Goal: Transaction & Acquisition: Purchase product/service

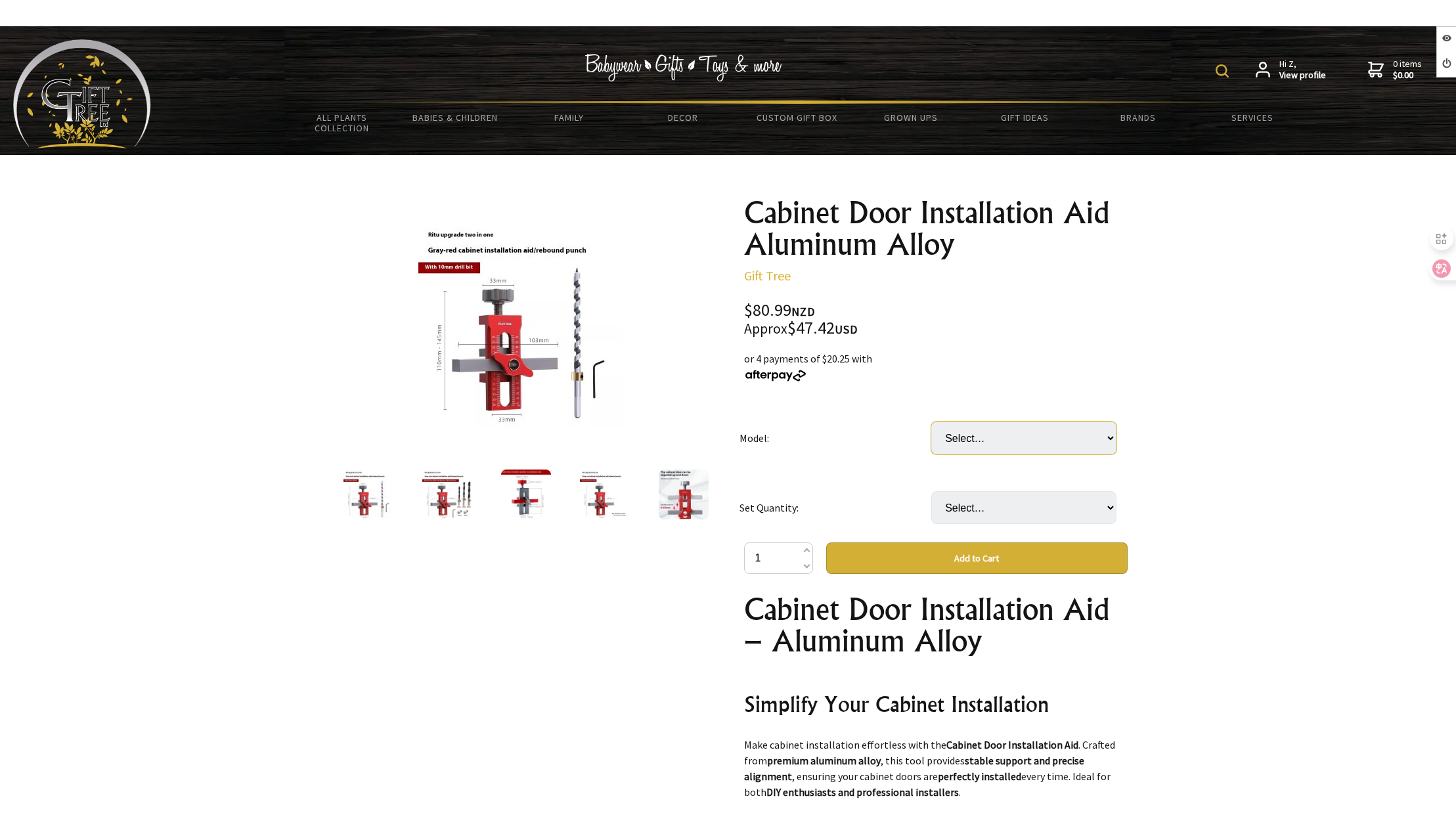
click at [951, 444] on select "Select… 10mm Suit 10mm Diamond Suit (+ $2.00)" at bounding box center [1023, 438] width 185 height 33
select select "10mm Suit"
click at [931, 422] on select "Select… 10mm Suit 10mm Diamond Suit (+ $2.00)" at bounding box center [1023, 438] width 185 height 33
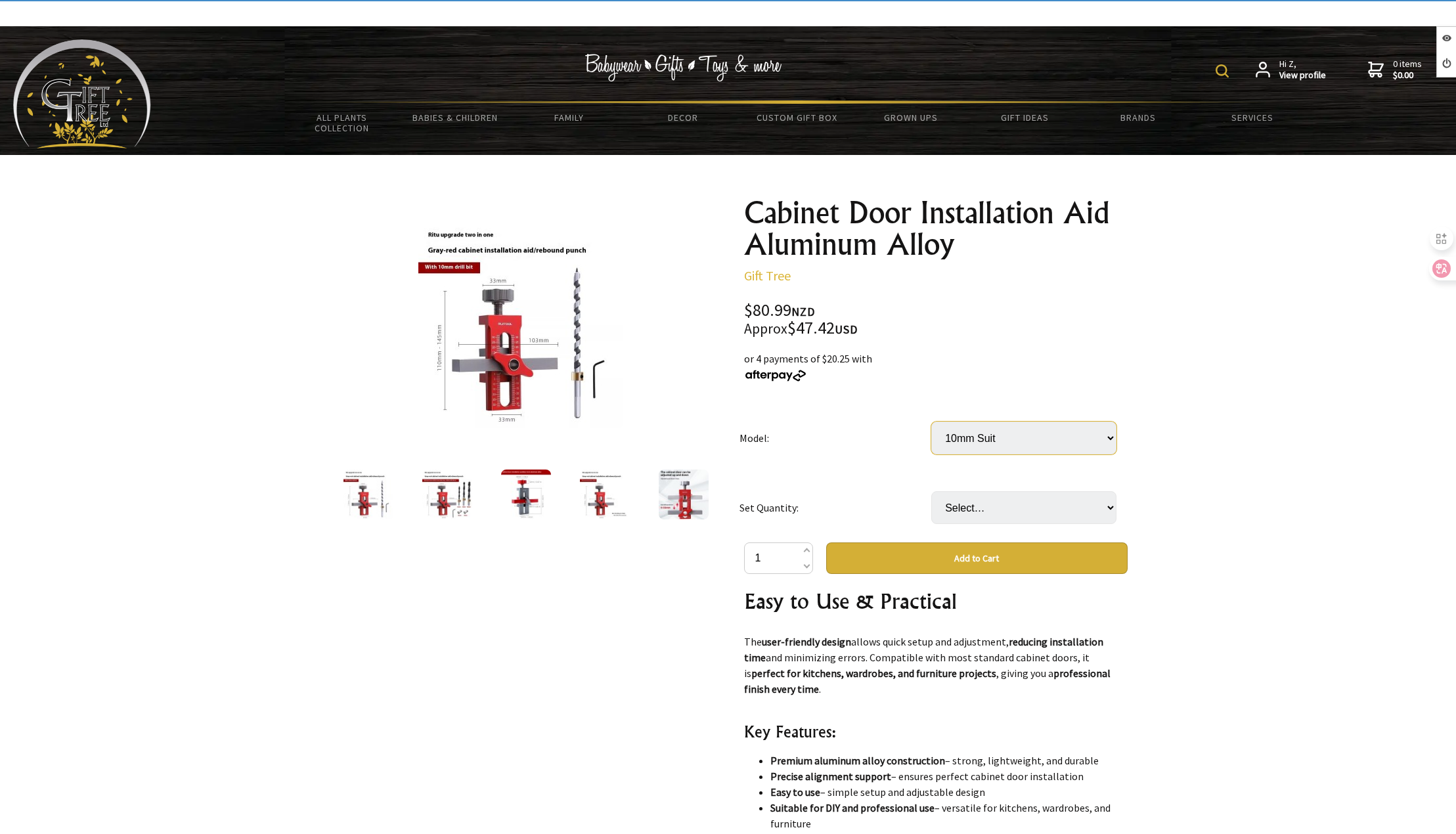
scroll to position [591, 0]
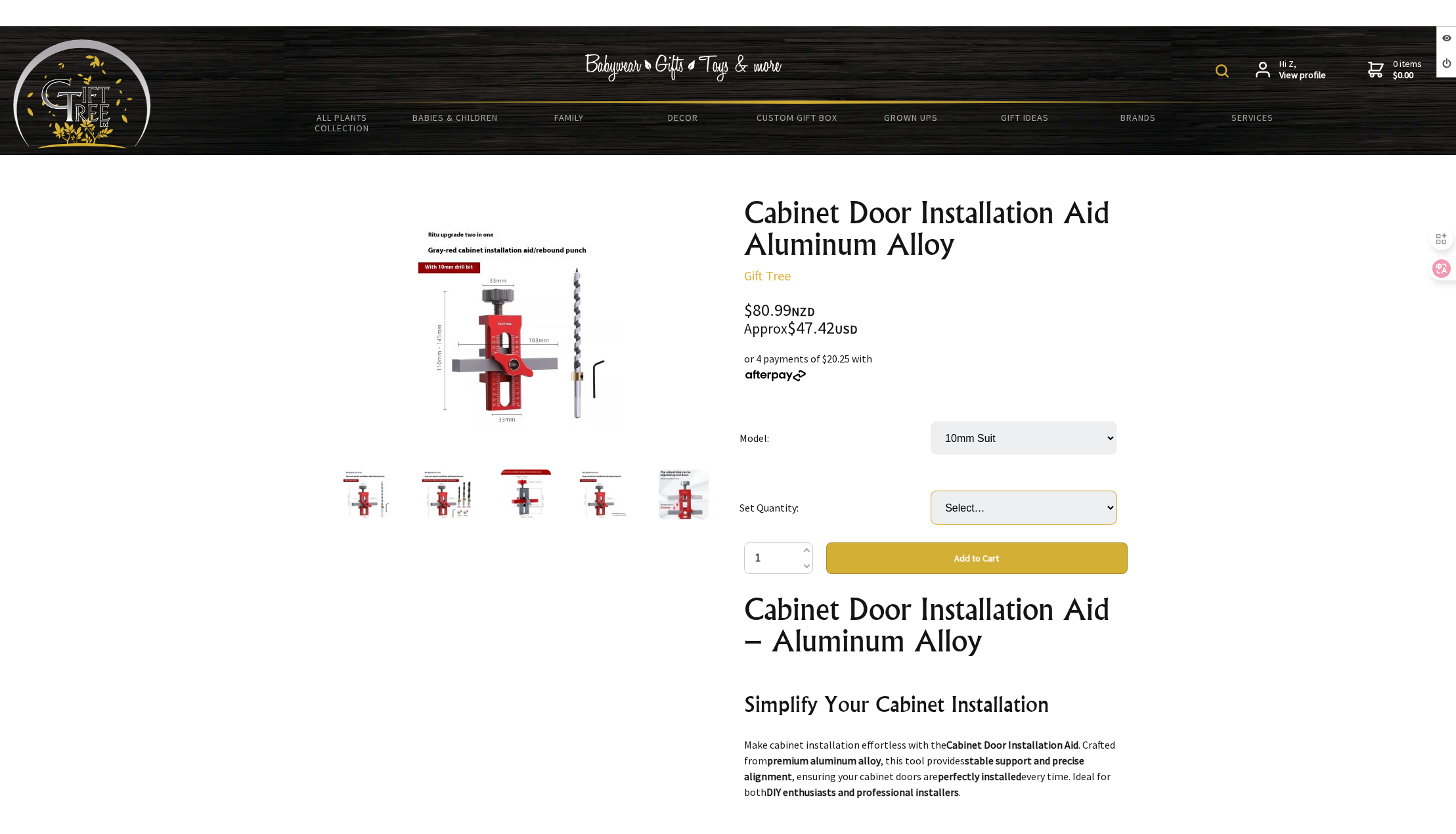
click at [1009, 510] on select "Select… 3 pcs" at bounding box center [1023, 507] width 185 height 33
select select "3 pcs"
click at [931, 491] on select "Select… 3 pcs" at bounding box center [1023, 507] width 185 height 33
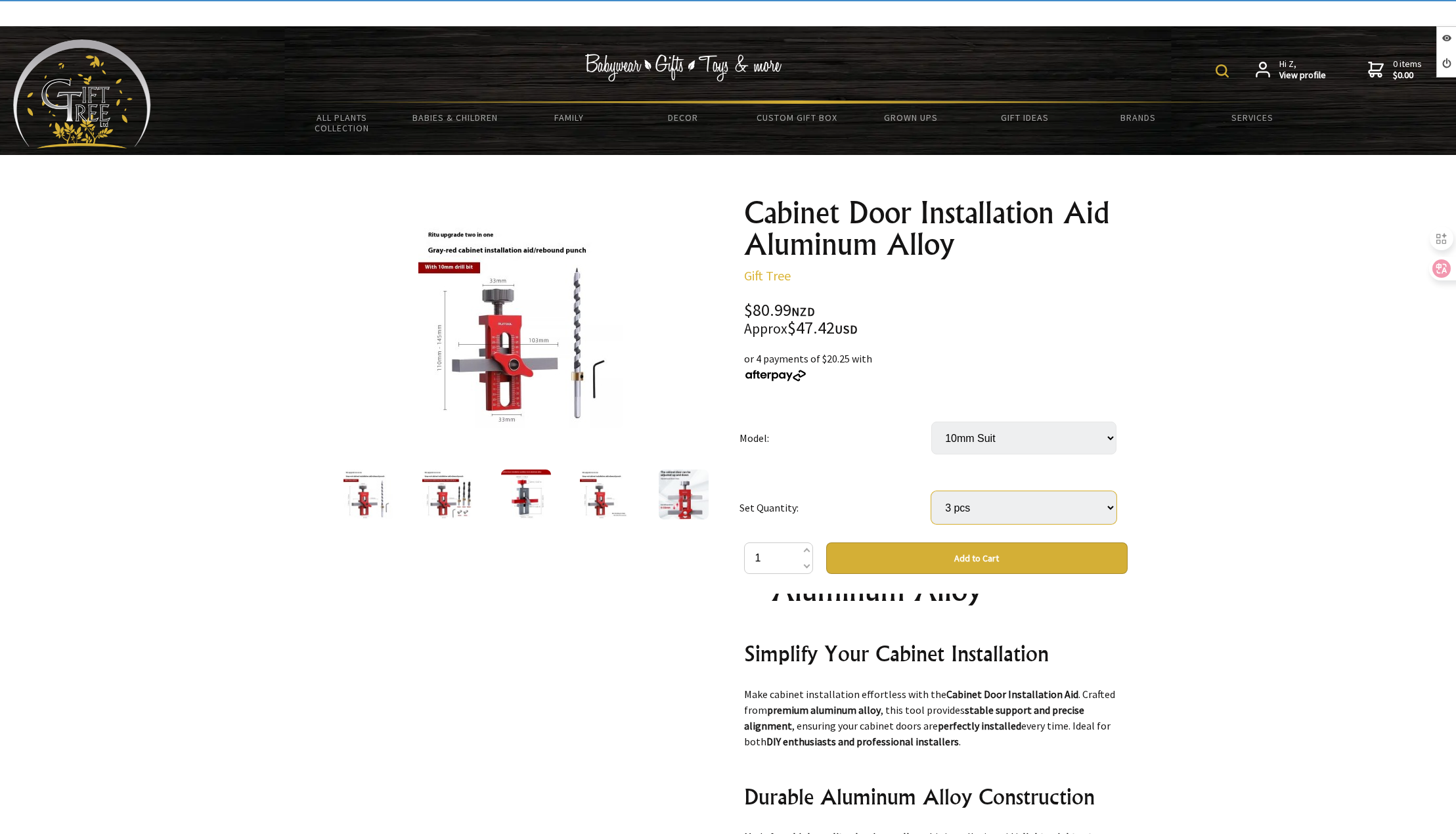
scroll to position [328, 0]
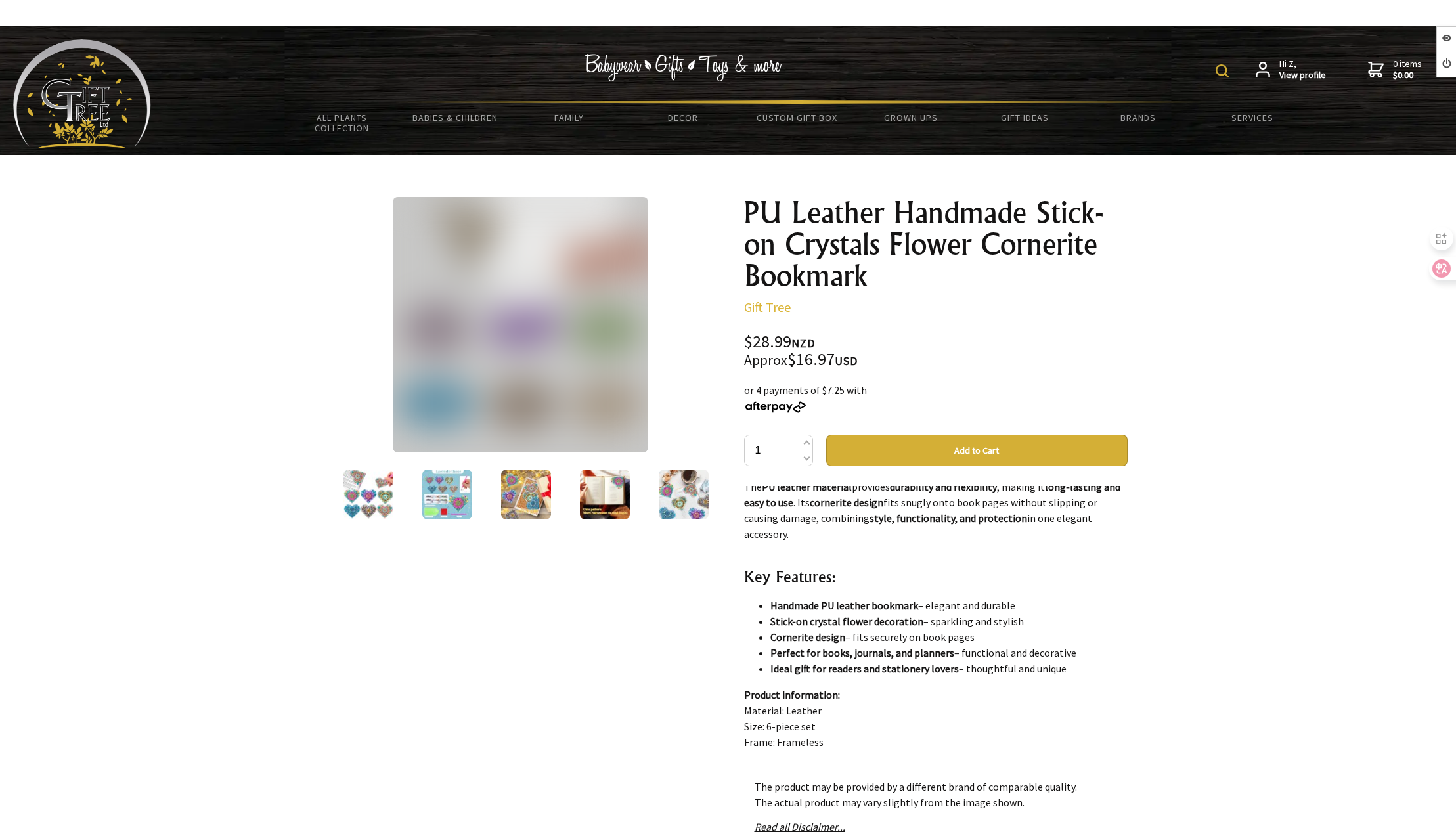
scroll to position [656, 0]
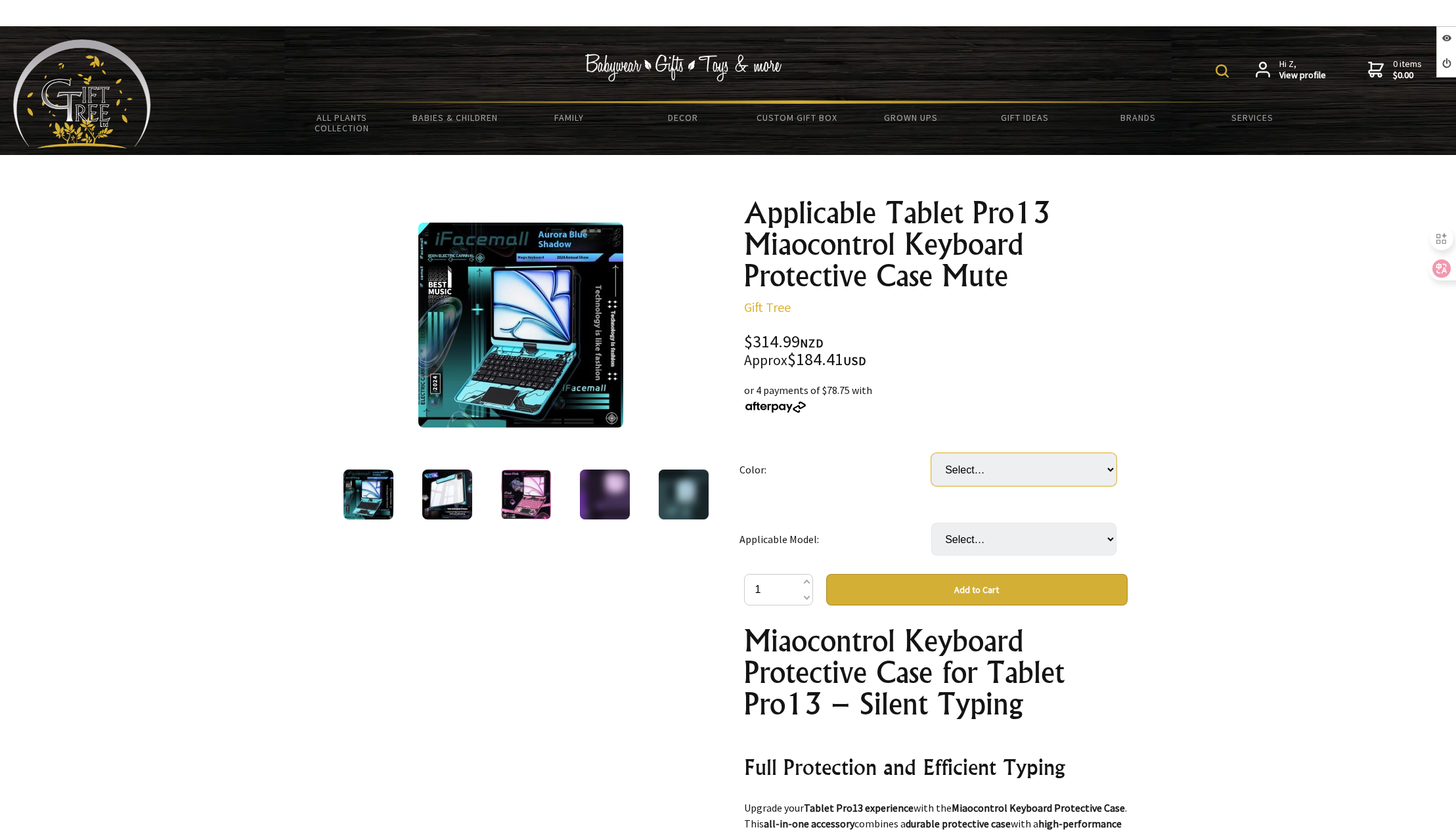
click at [983, 478] on select "Select… Blue Pink Purple" at bounding box center [1023, 470] width 185 height 33
select select "Blue"
click at [931, 453] on select "Select… Blue Pink Purple" at bounding box center [1023, 470] width 185 height 33
drag, startPoint x: 981, startPoint y: 530, endPoint x: 988, endPoint y: 552, distance: 23.1
click at [981, 532] on select "Select… ipad 7/8/9 A IPad Pro 11 inch 2018 2022 IPad Air 24 models 13 inches (+…" at bounding box center [1023, 539] width 185 height 33
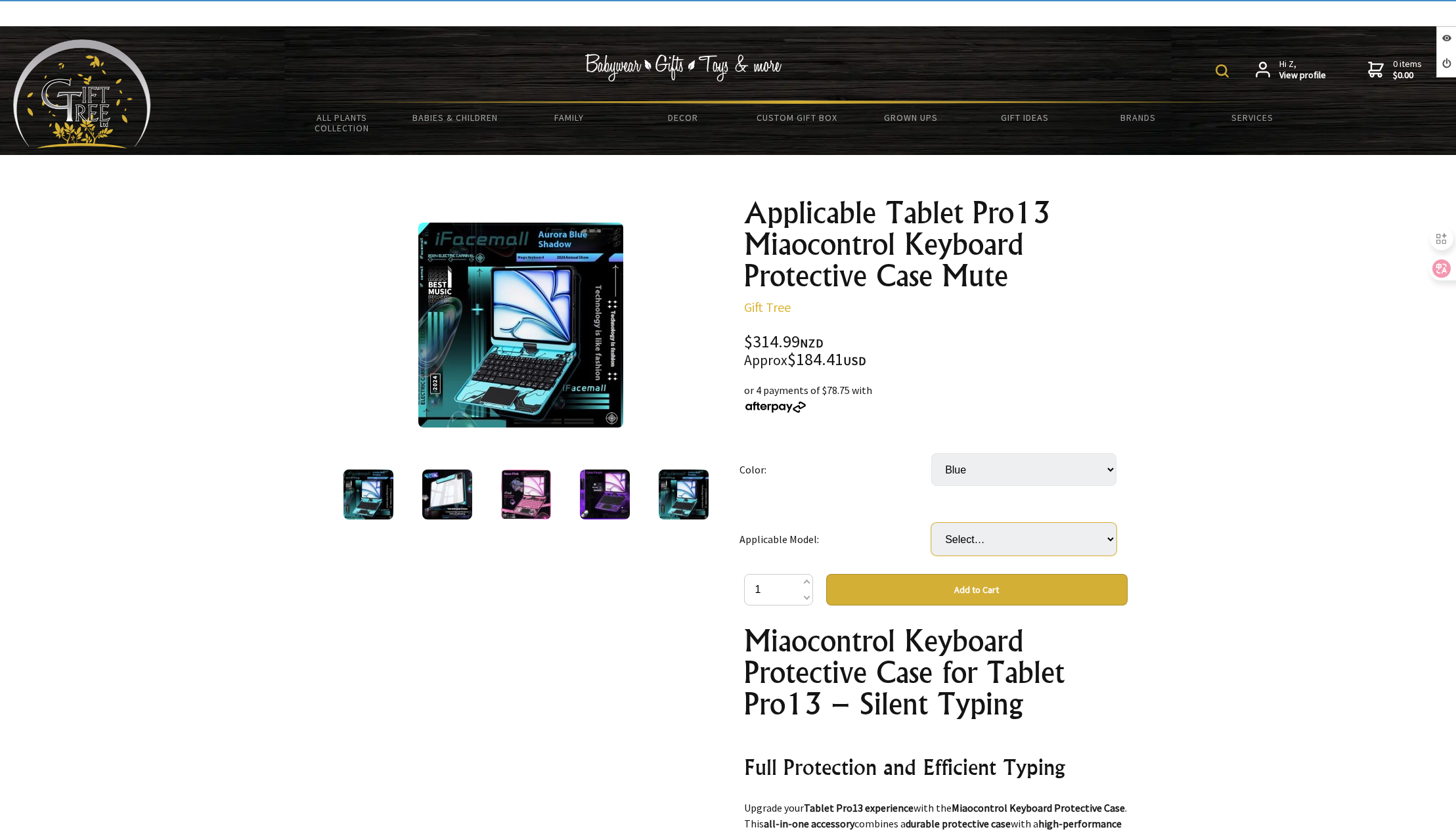
select select "ipad 10 B"
click at [931, 522] on select "Select… ipad 7/8/9 A IPad Pro 11 inch 2018 2022 IPad Air 24 models 13 inches (+…" at bounding box center [1023, 539] width 185 height 33
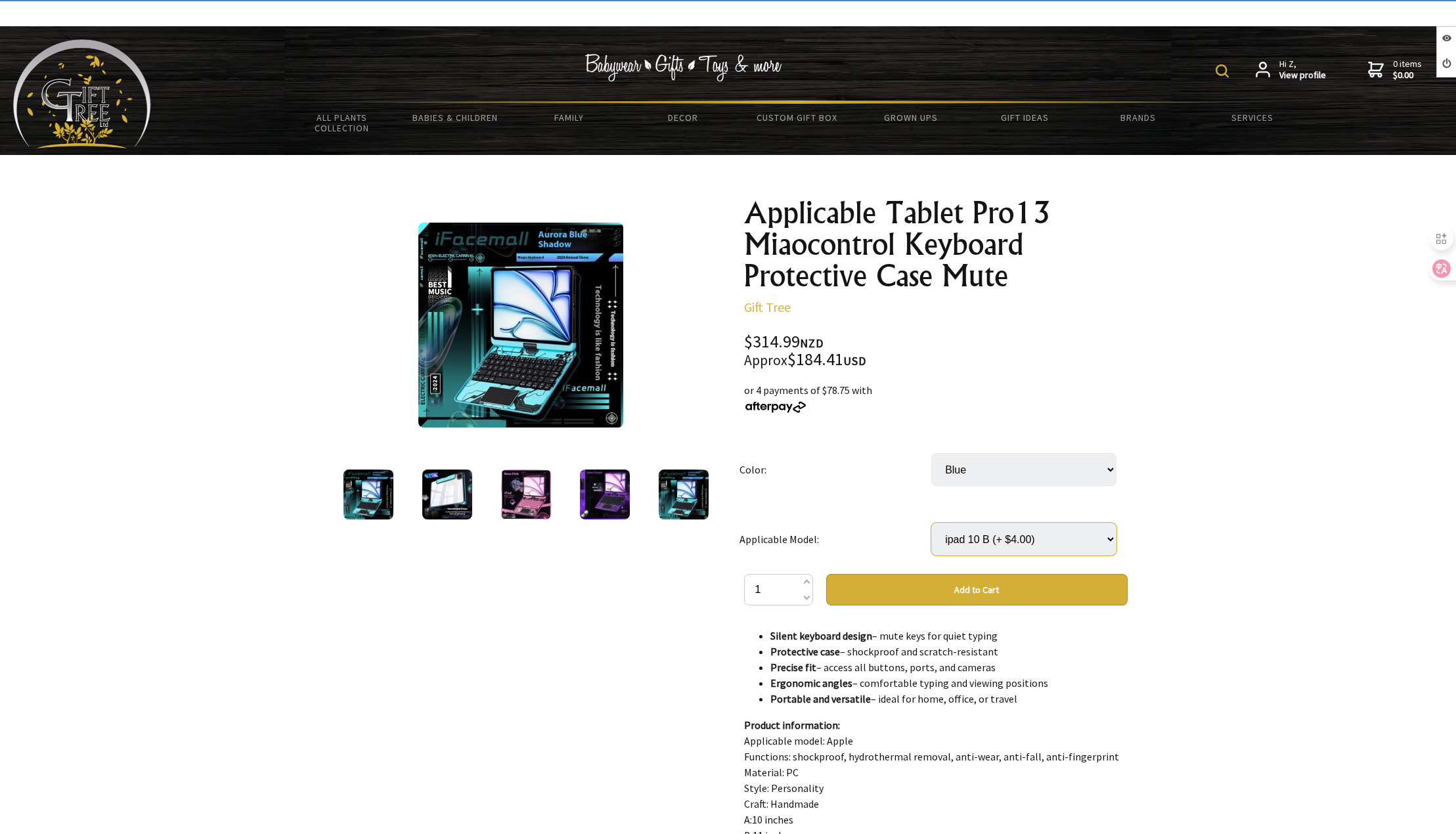
scroll to position [591, 0]
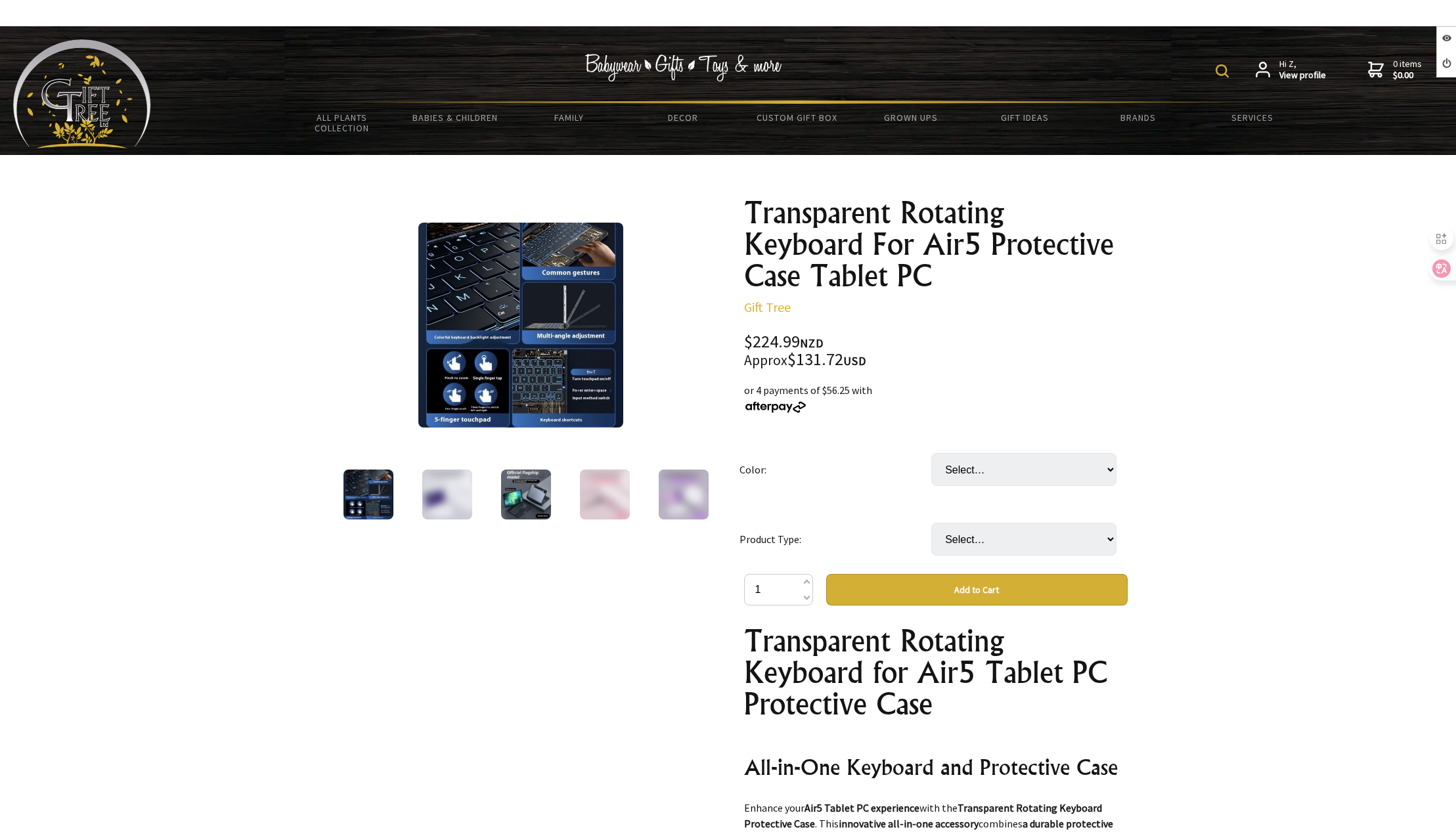
select select "Dawn Pink"
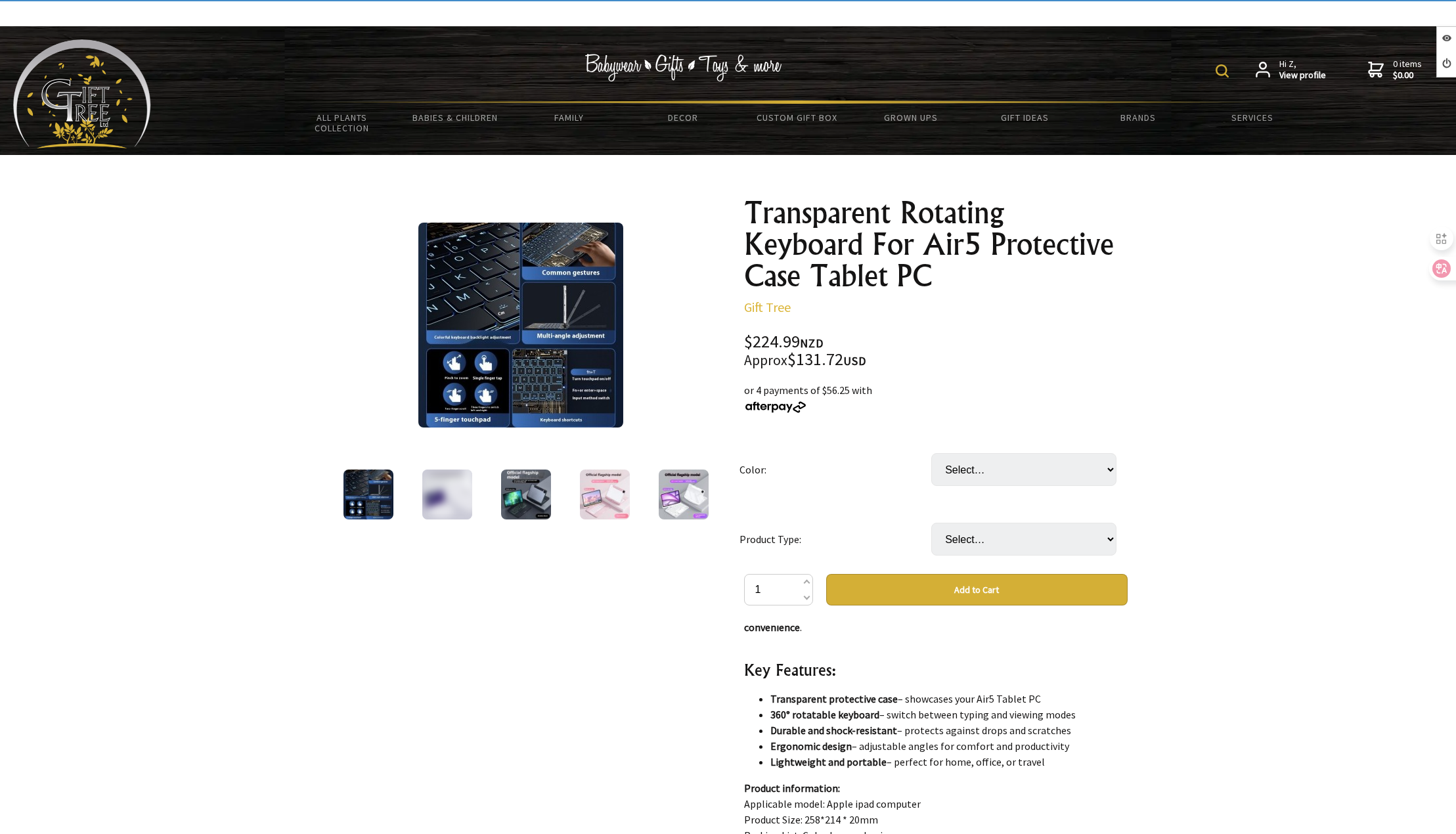
scroll to position [591, 0]
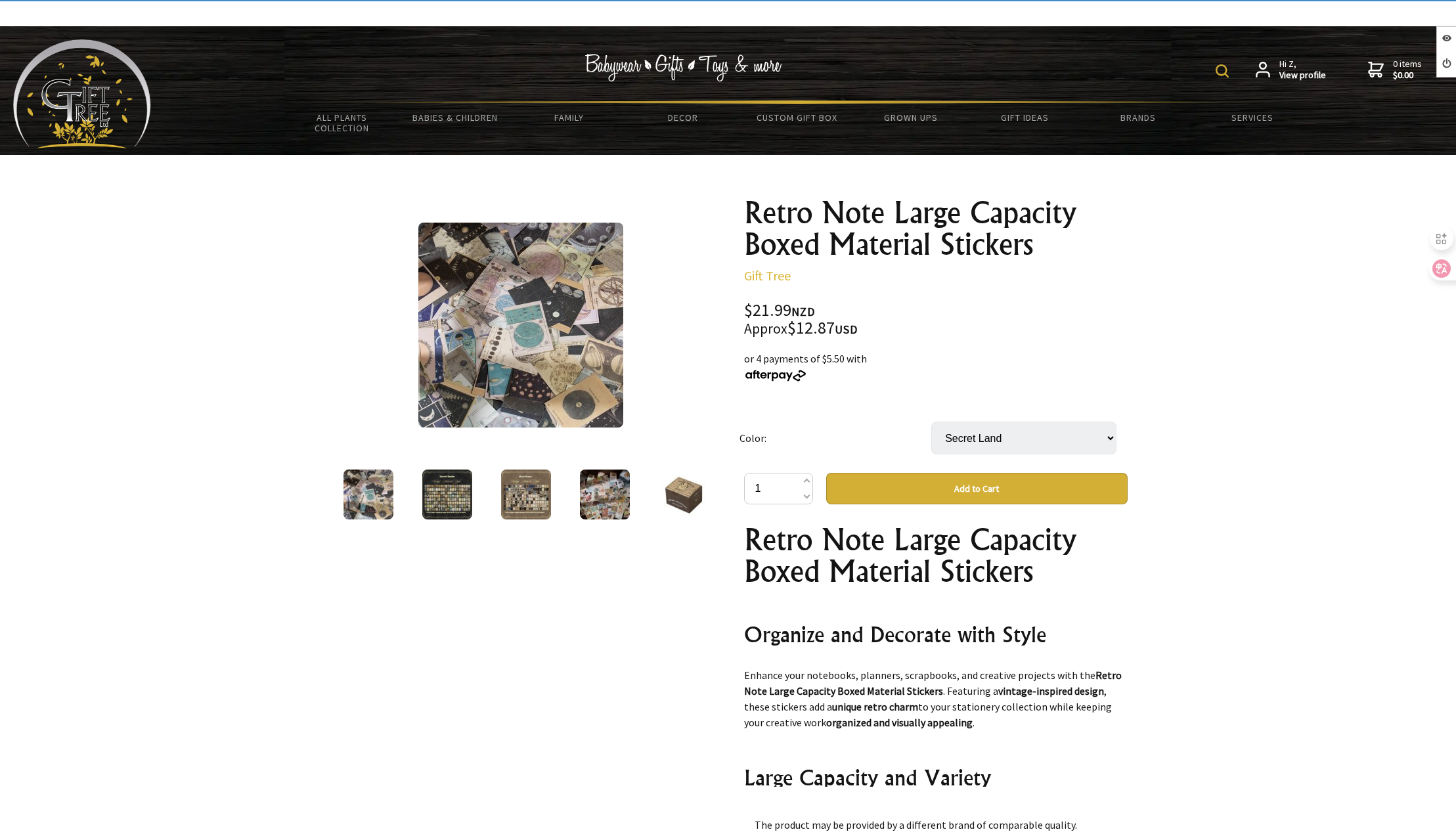
select select "Secret Land"
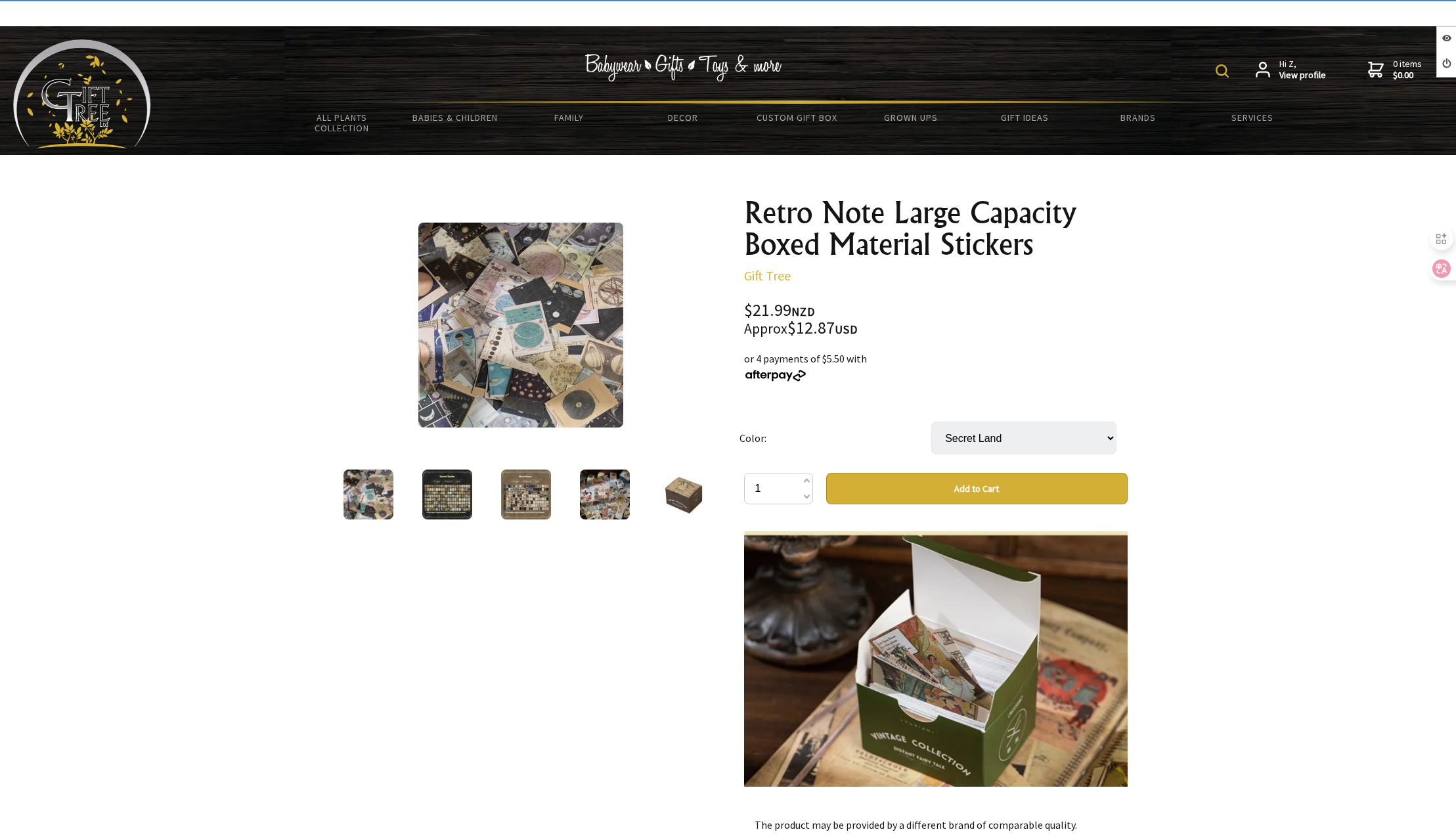
scroll to position [985, 0]
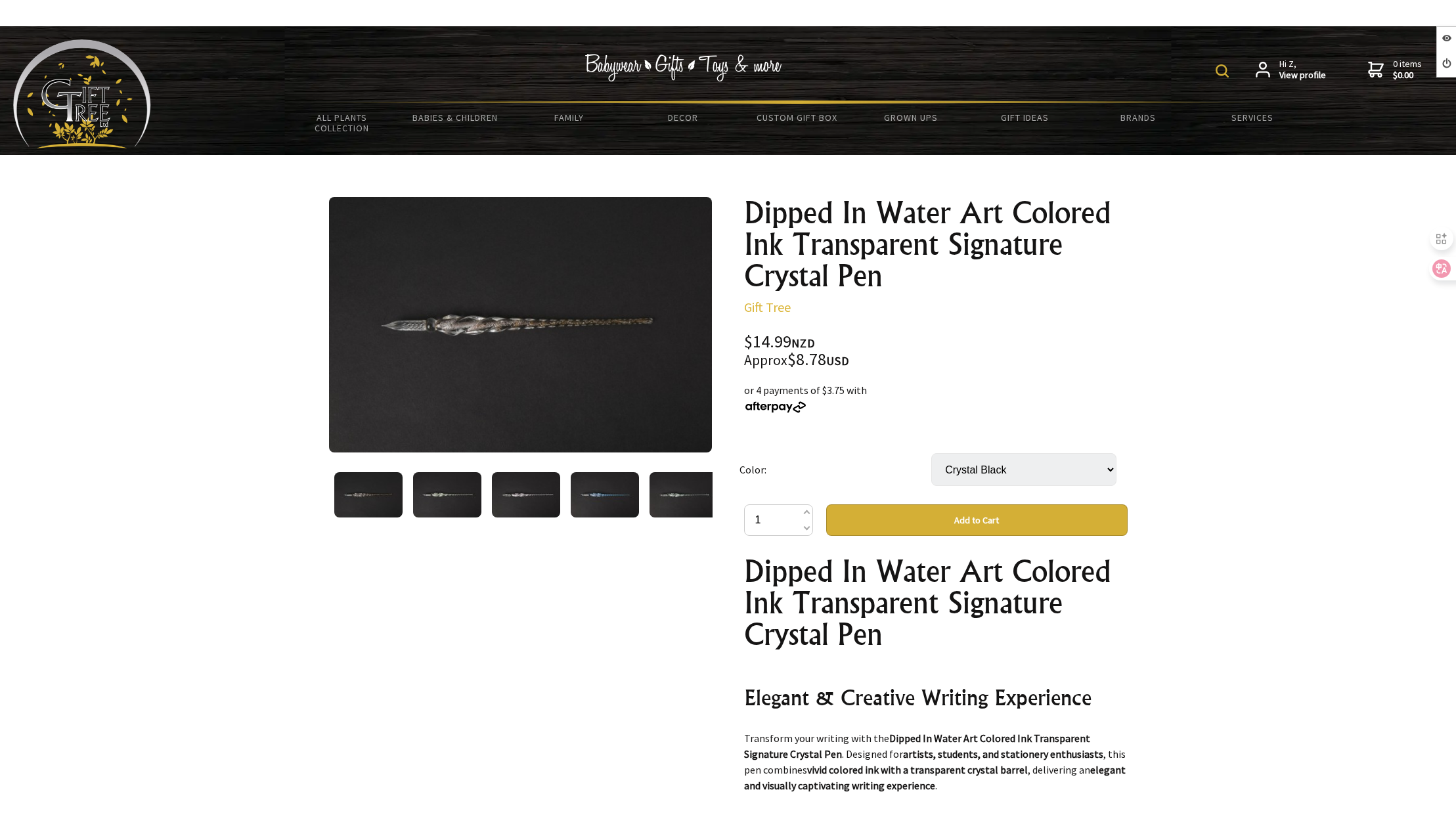
select select "Crystal Black"
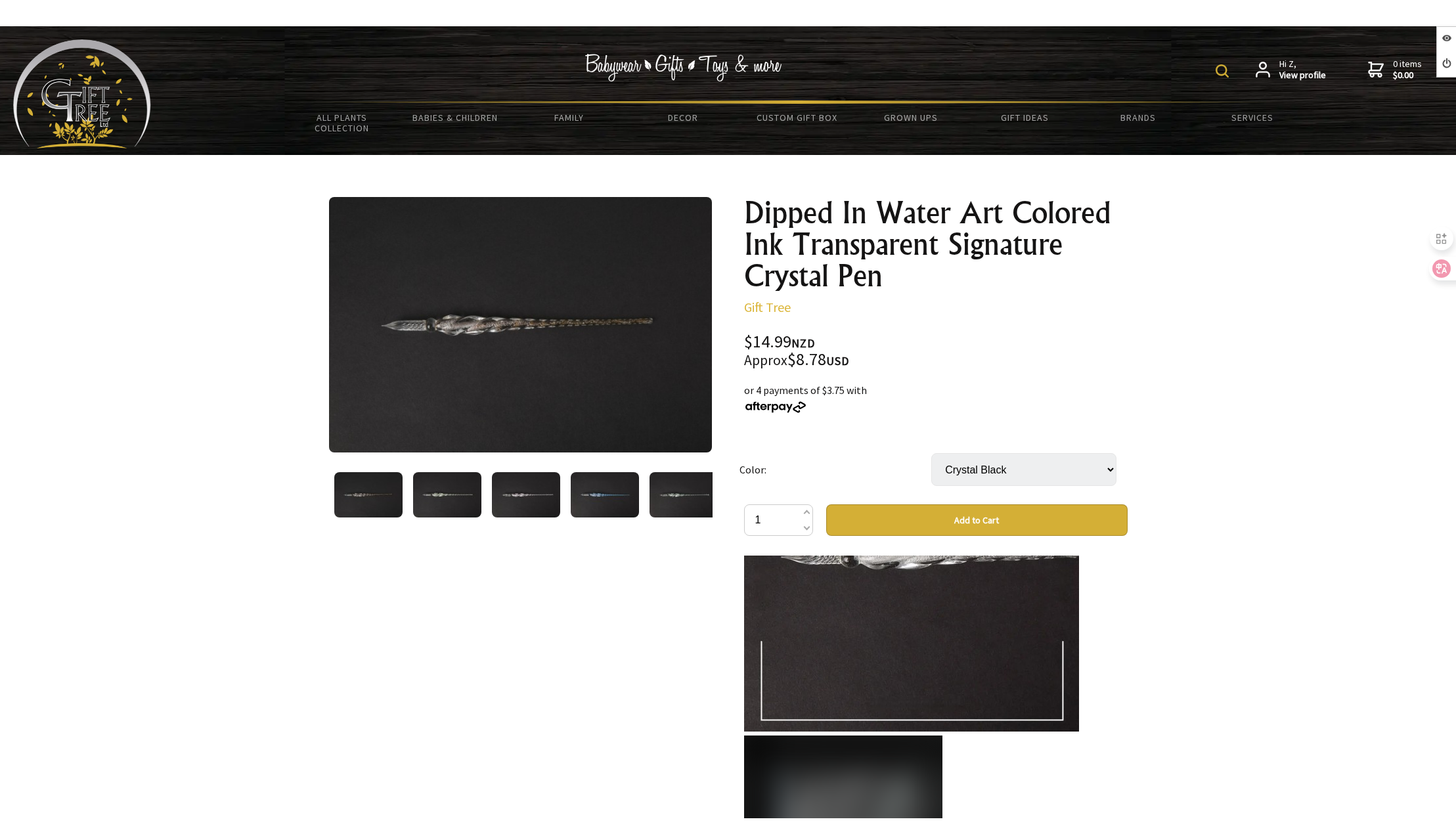
scroll to position [1659, 0]
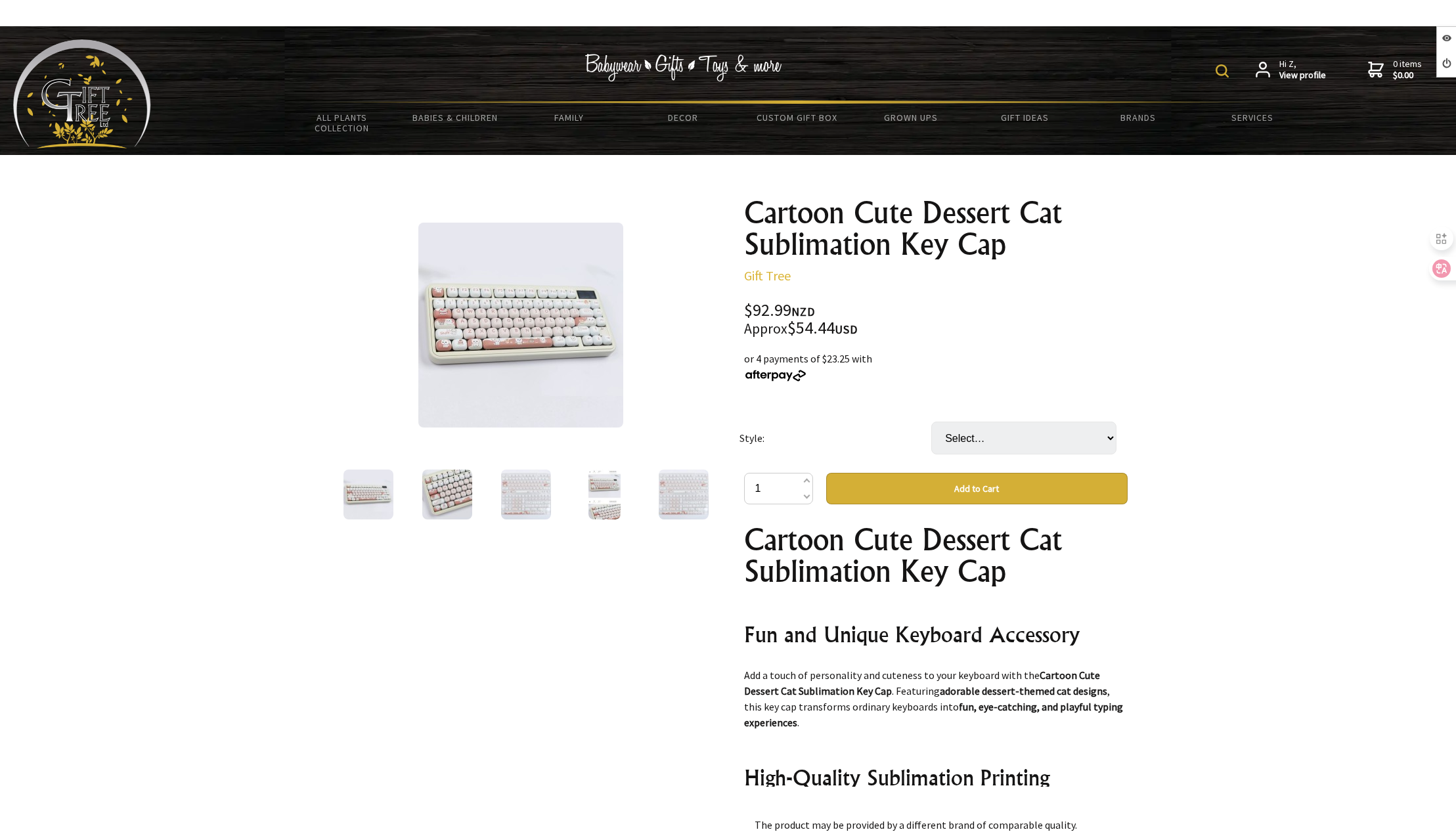
select select "Boxed"
click at [931, 422] on select "Select… Bags Boxed (+ $5.50)" at bounding box center [1023, 438] width 185 height 33
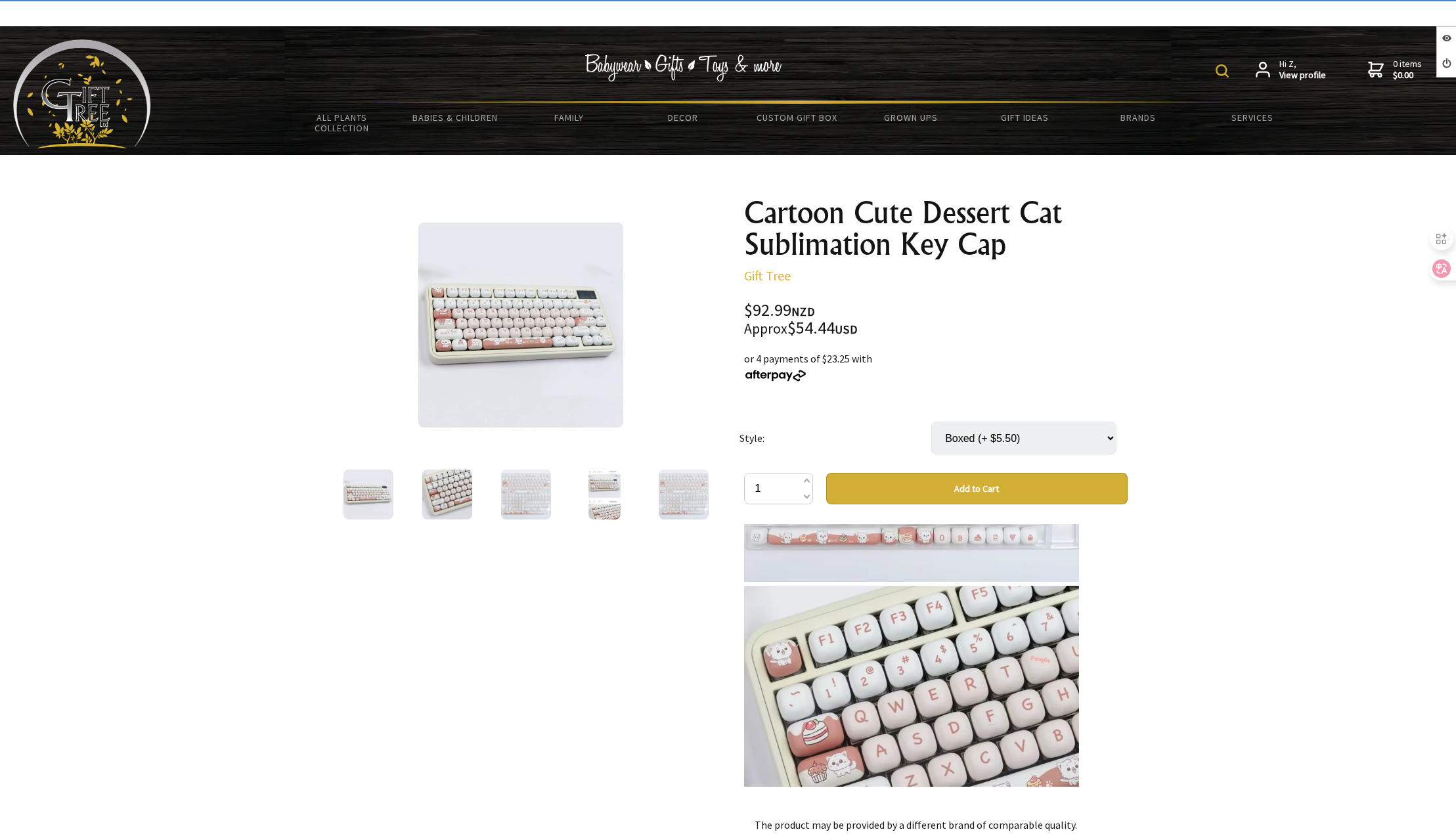
scroll to position [1050, 0]
